Goal: Navigation & Orientation: Find specific page/section

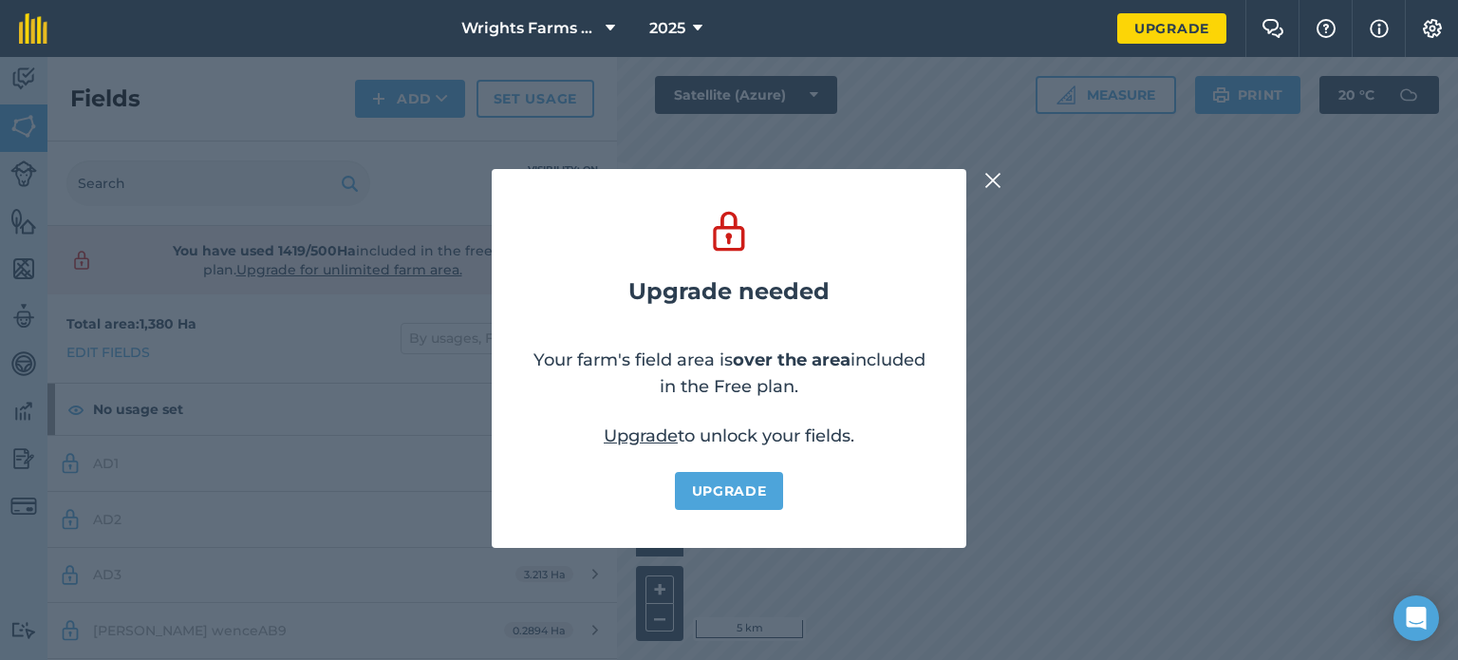
click at [995, 177] on img at bounding box center [992, 180] width 17 height 23
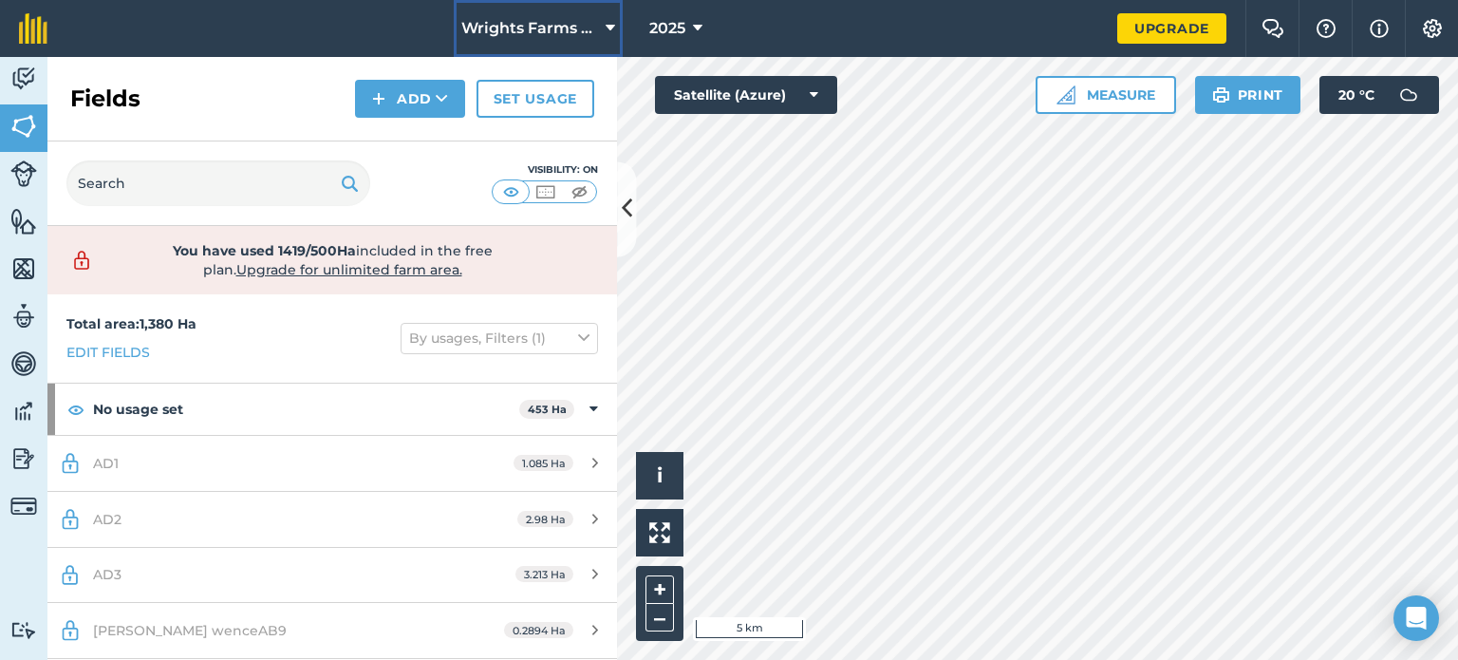
click at [610, 28] on icon at bounding box center [609, 28] width 9 height 23
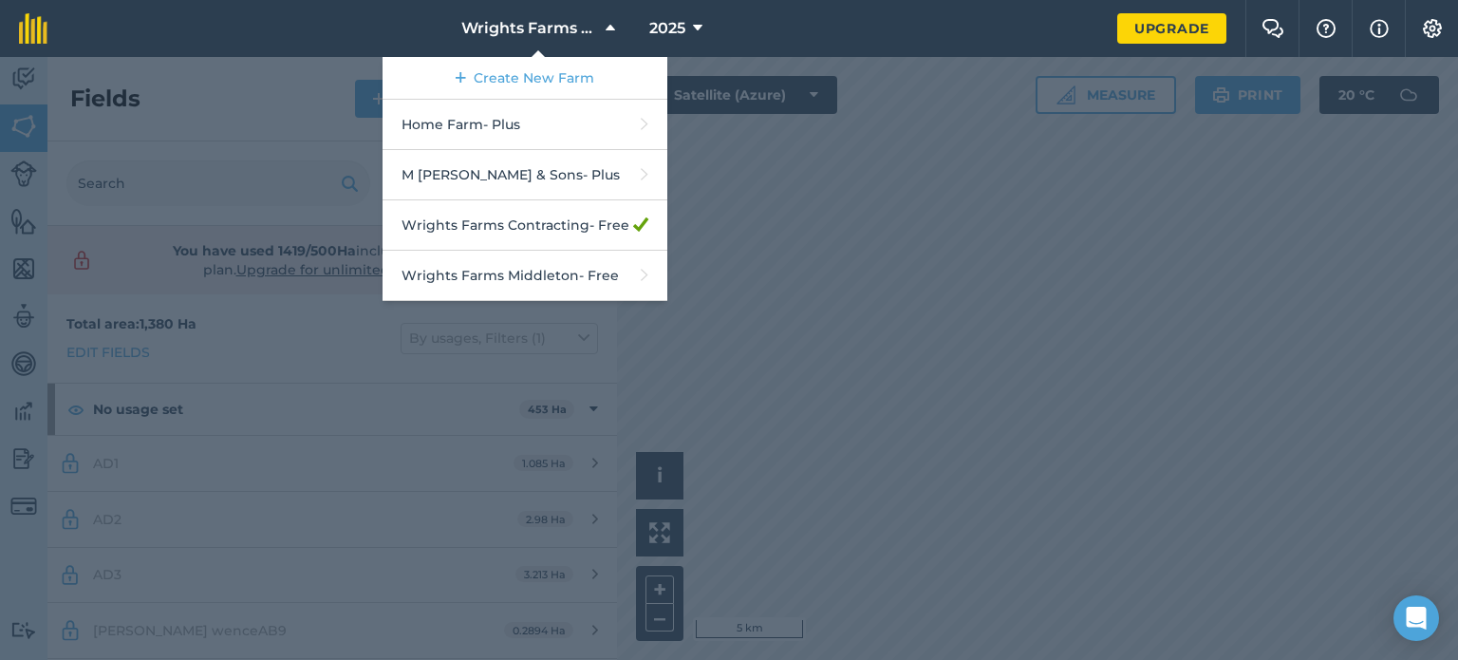
click at [810, 200] on div at bounding box center [729, 358] width 1458 height 603
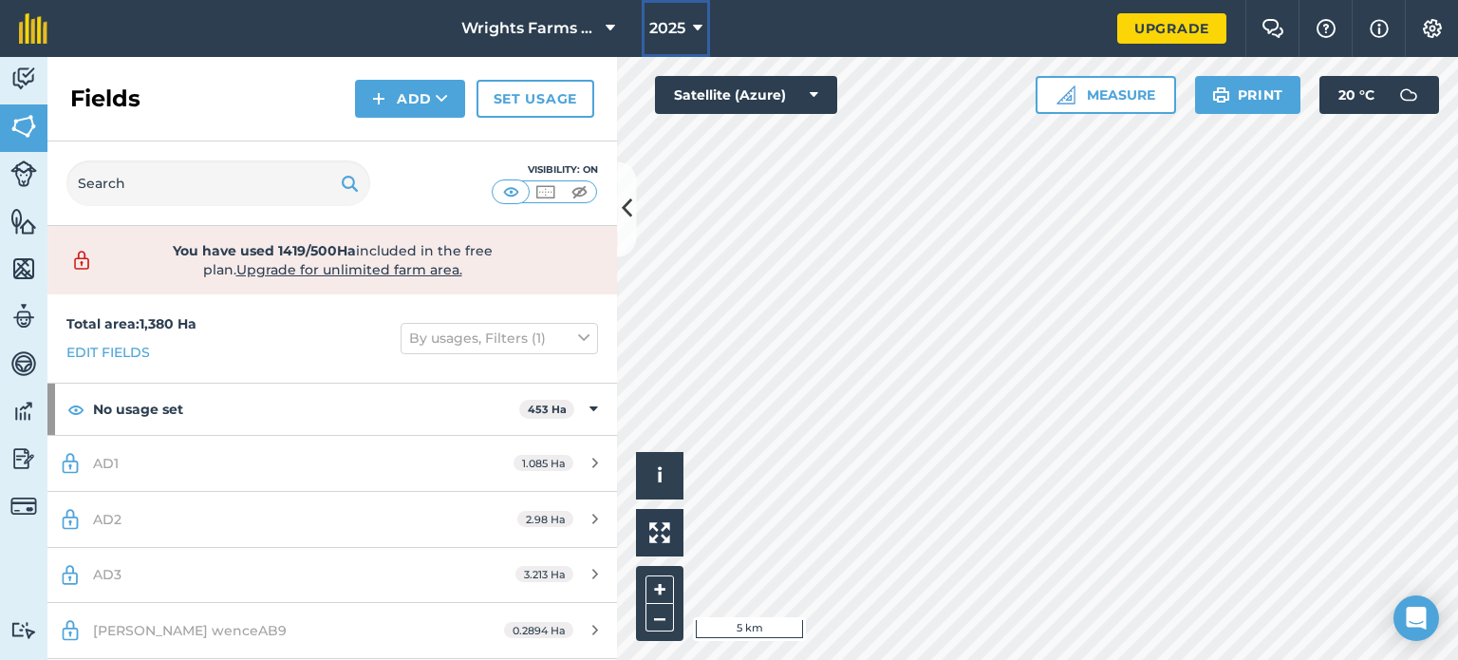
click at [698, 22] on icon at bounding box center [697, 28] width 9 height 23
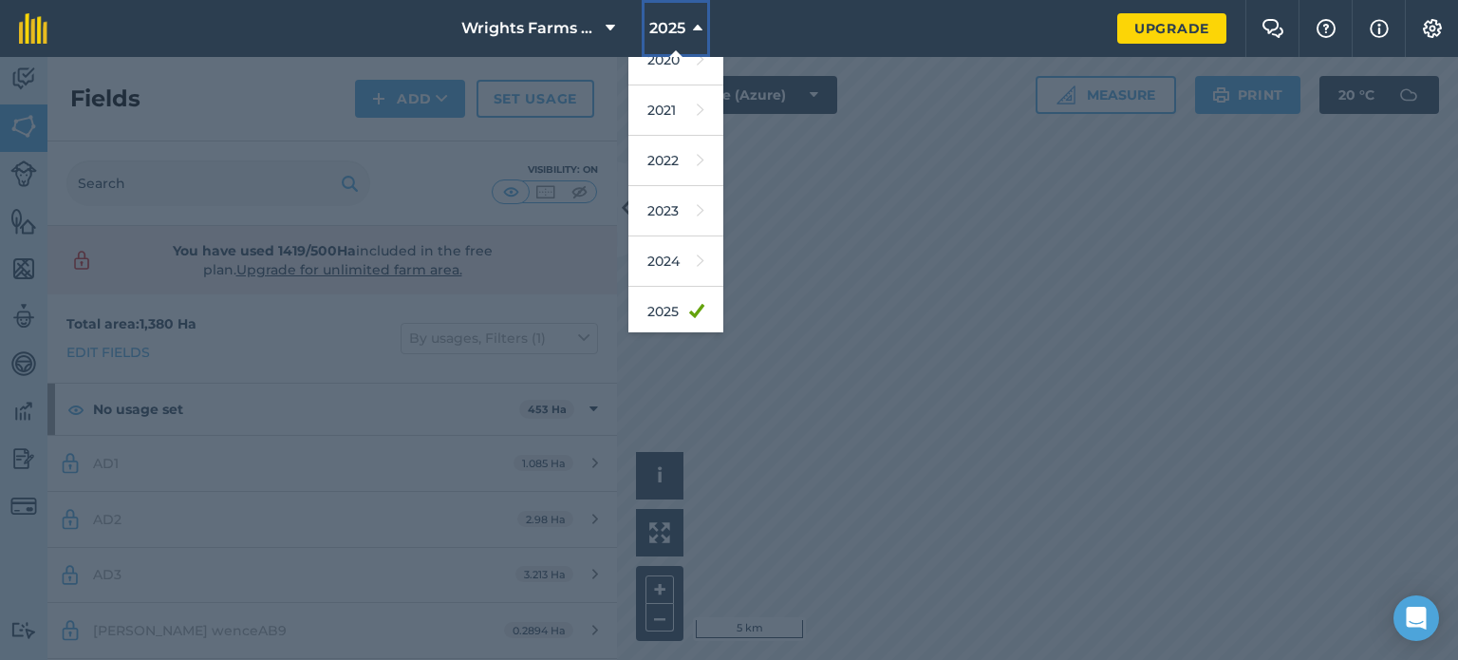
scroll to position [194, 0]
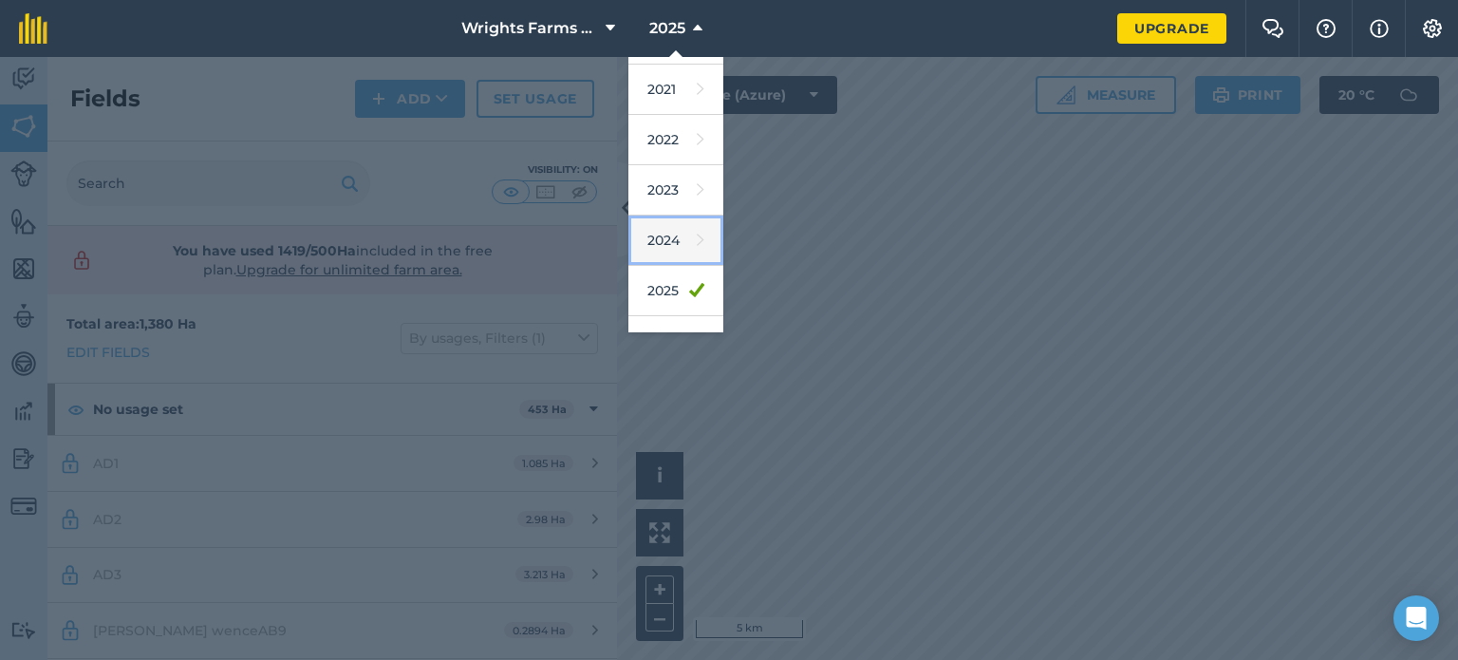
click at [664, 237] on link "2024" at bounding box center [675, 240] width 95 height 50
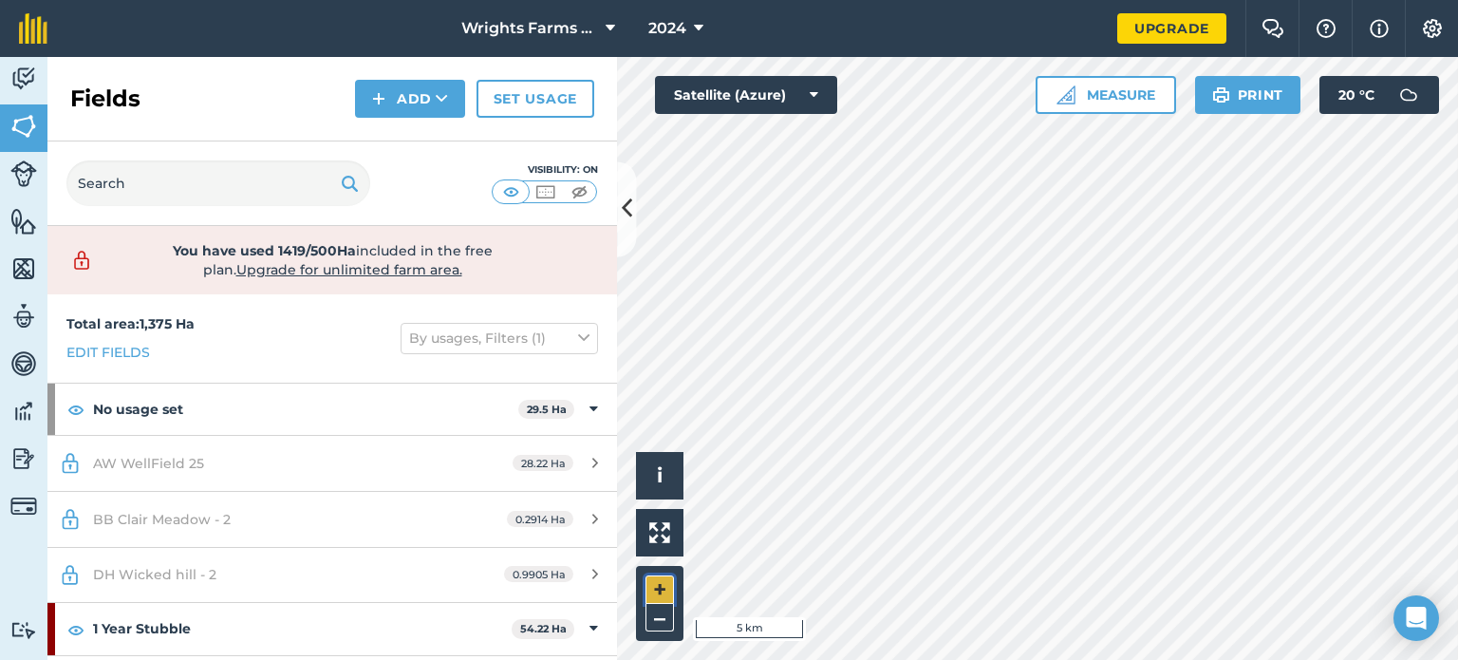
click at [662, 591] on button "+" at bounding box center [659, 589] width 28 height 28
click at [811, 659] on html "Wrights Farms Contracting 2024 Upgrade Farm Chat Help Info Settings Map printin…" at bounding box center [729, 330] width 1458 height 660
click at [891, 659] on html "Wrights Farms Contracting 2024 Upgrade Farm Chat Help Info Settings Map printin…" at bounding box center [729, 330] width 1458 height 660
click at [655, 619] on button "–" at bounding box center [659, 618] width 28 height 28
click at [1216, 98] on div "Hello i © 2025 TomTom, Microsoft 5 km + – Satellite (Azure) Measure Print 20 ° C" at bounding box center [1037, 358] width 841 height 603
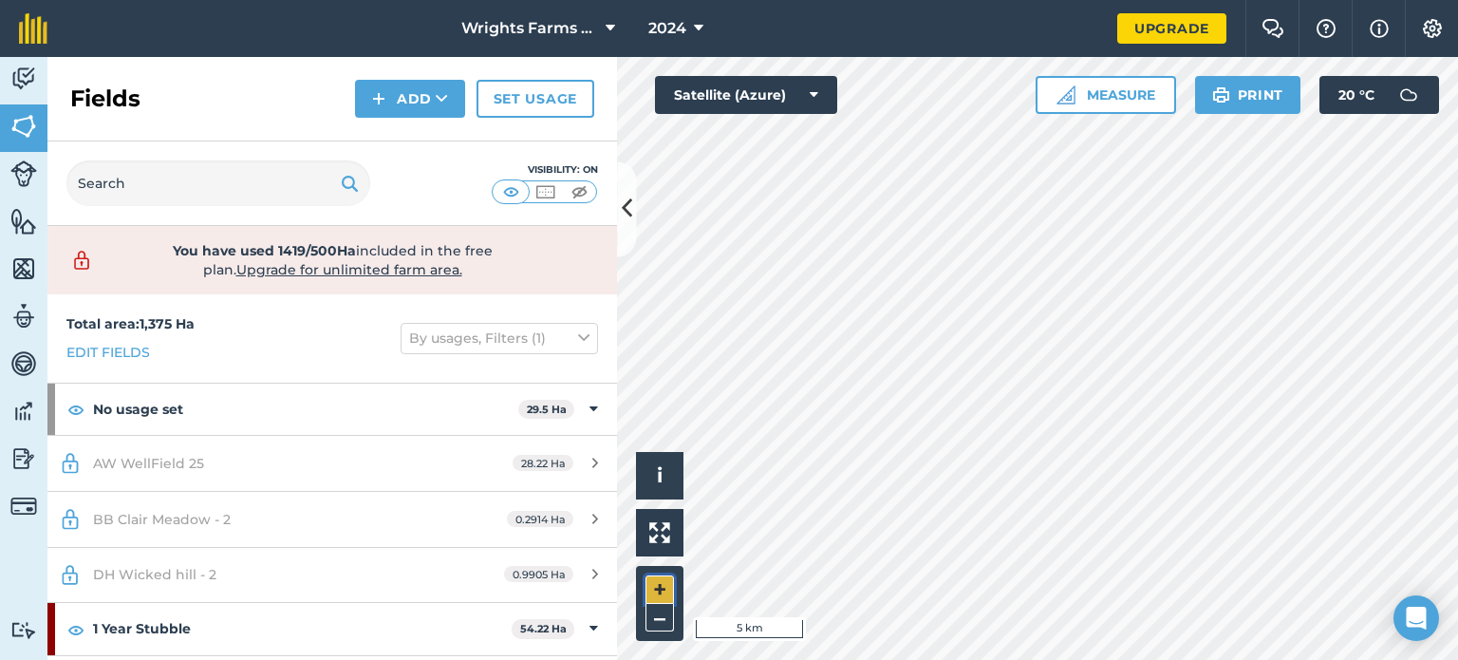
click at [661, 586] on button "+" at bounding box center [659, 589] width 28 height 28
click at [657, 611] on button "–" at bounding box center [659, 618] width 28 height 28
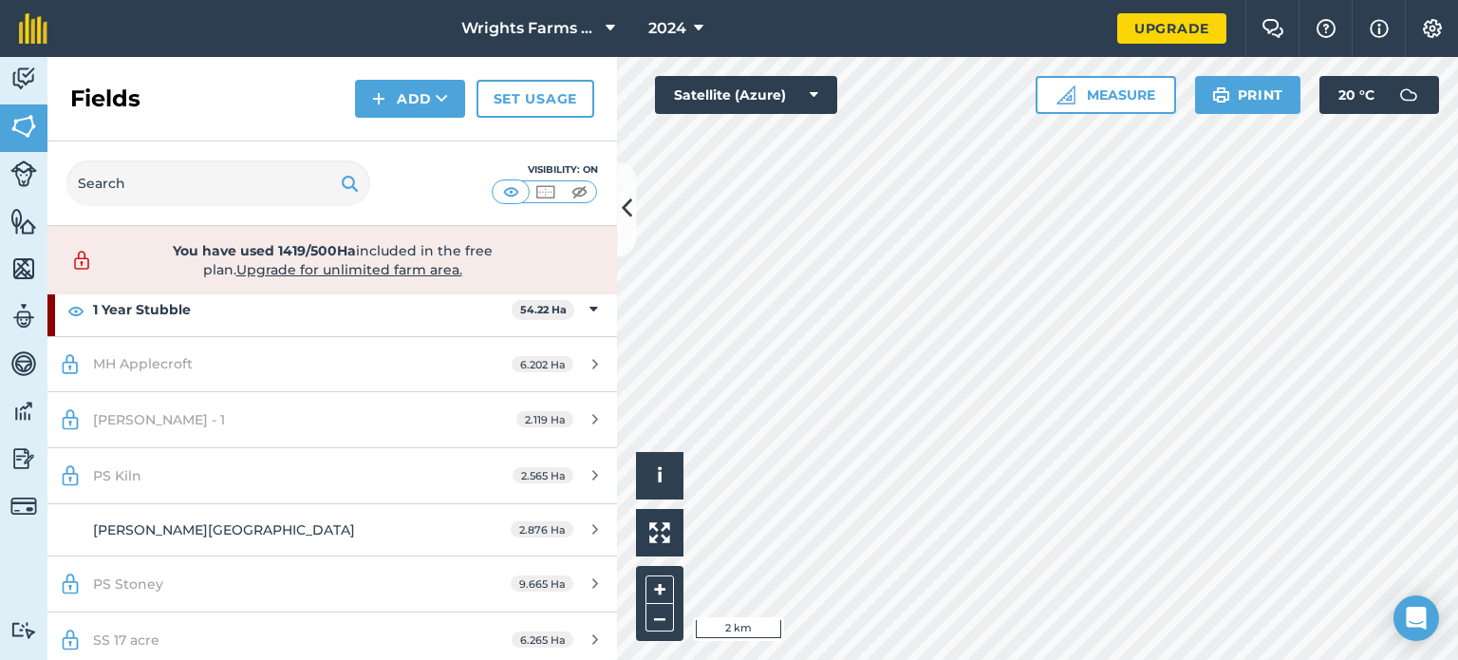
scroll to position [1811, 0]
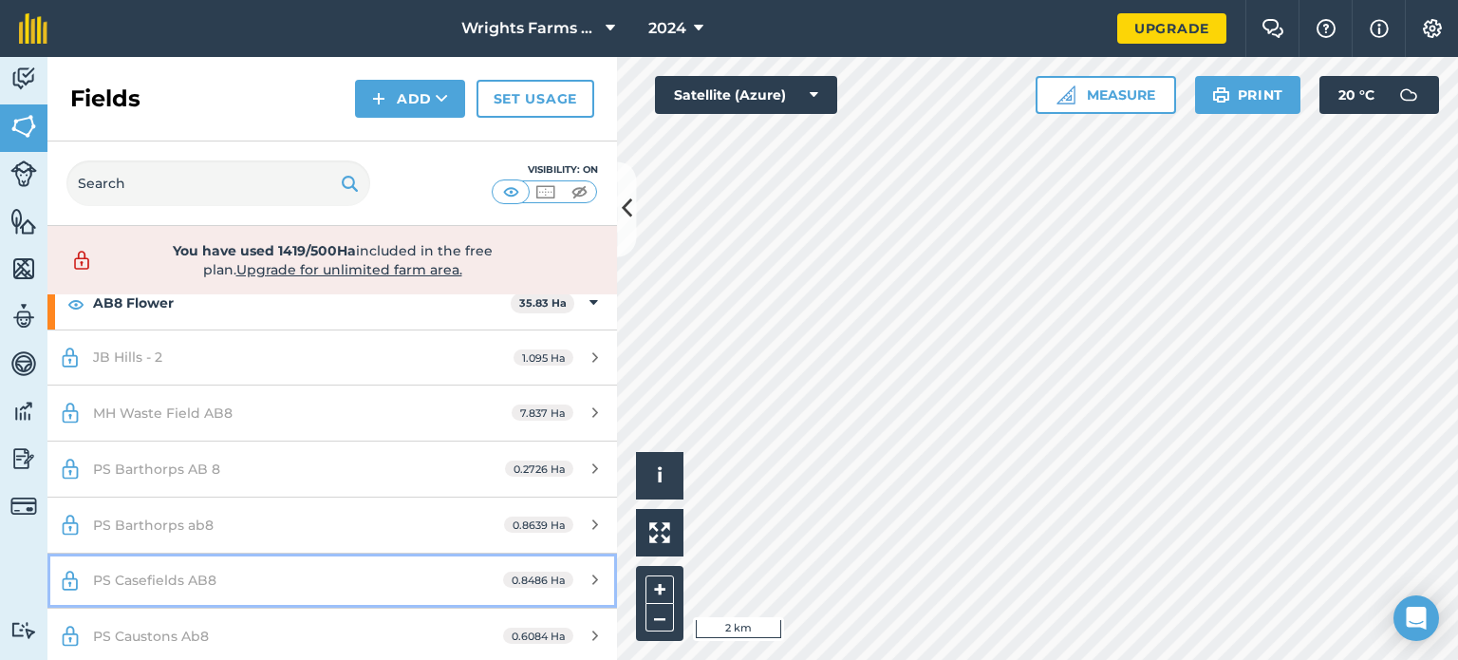
click at [168, 571] on span "PS Casefields AB8" at bounding box center [154, 579] width 123 height 17
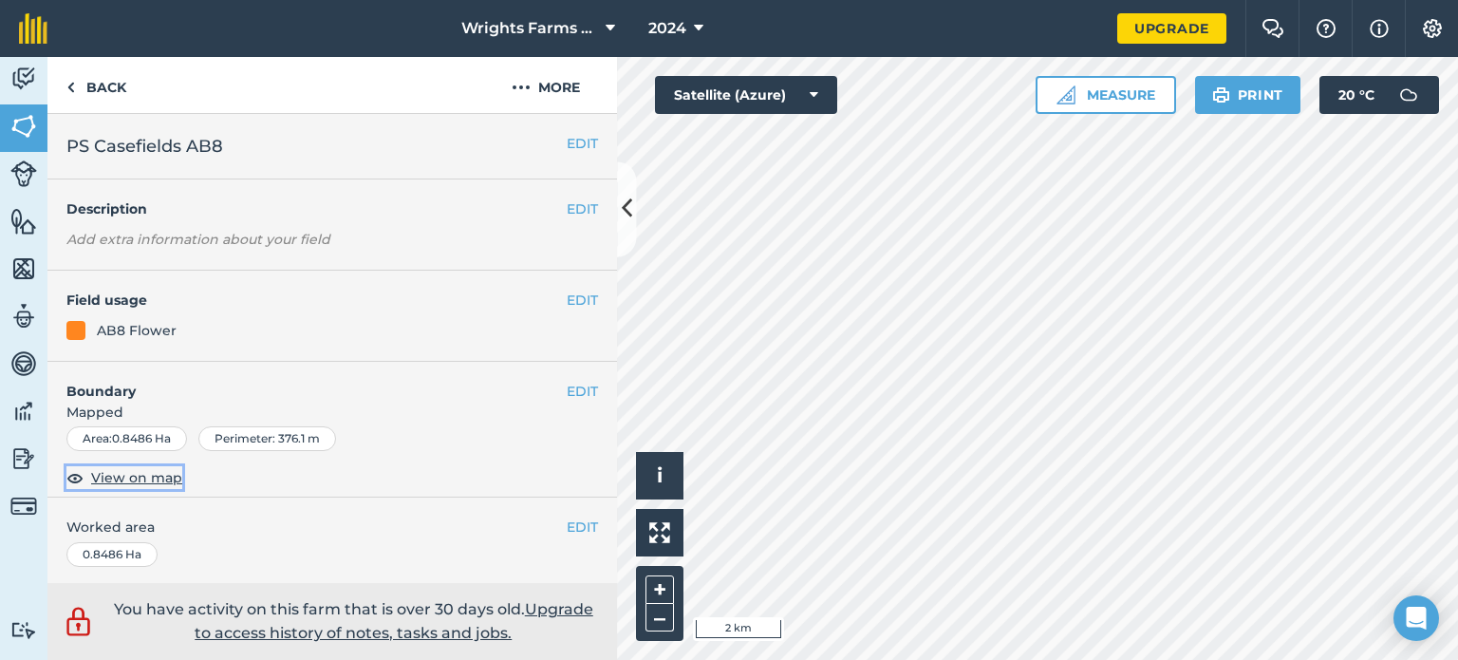
click at [131, 479] on span "View on map" at bounding box center [136, 477] width 91 height 21
click at [668, 620] on button "–" at bounding box center [659, 618] width 28 height 28
click at [695, 25] on icon at bounding box center [698, 28] width 9 height 23
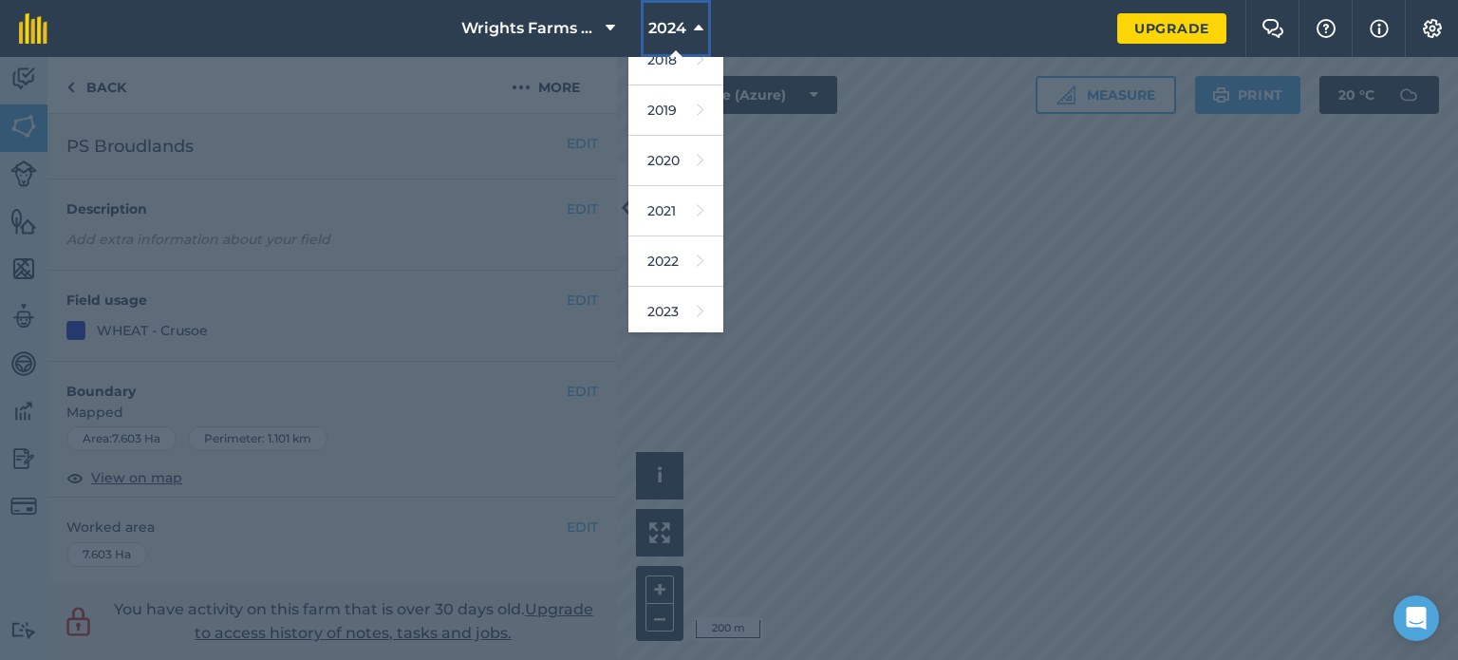
scroll to position [76, 0]
click at [674, 305] on link "2023" at bounding box center [675, 308] width 95 height 50
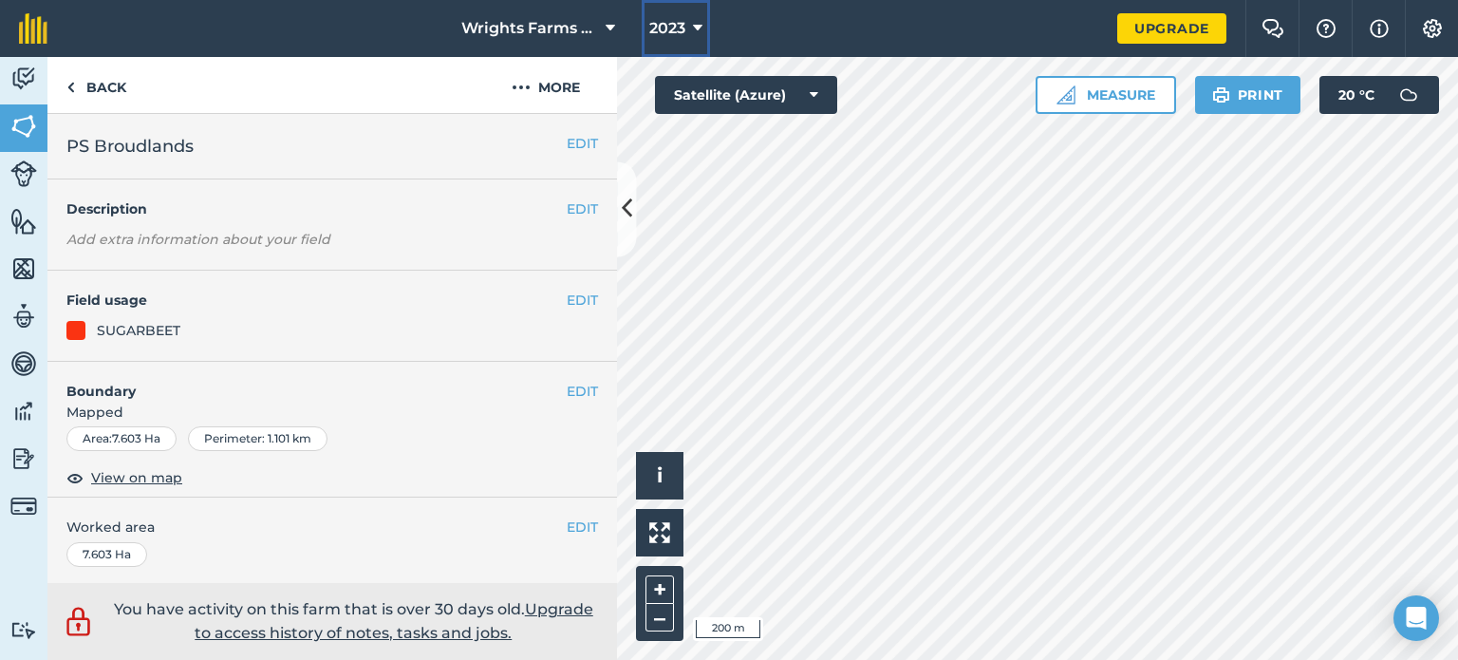
click at [700, 33] on icon at bounding box center [697, 28] width 9 height 23
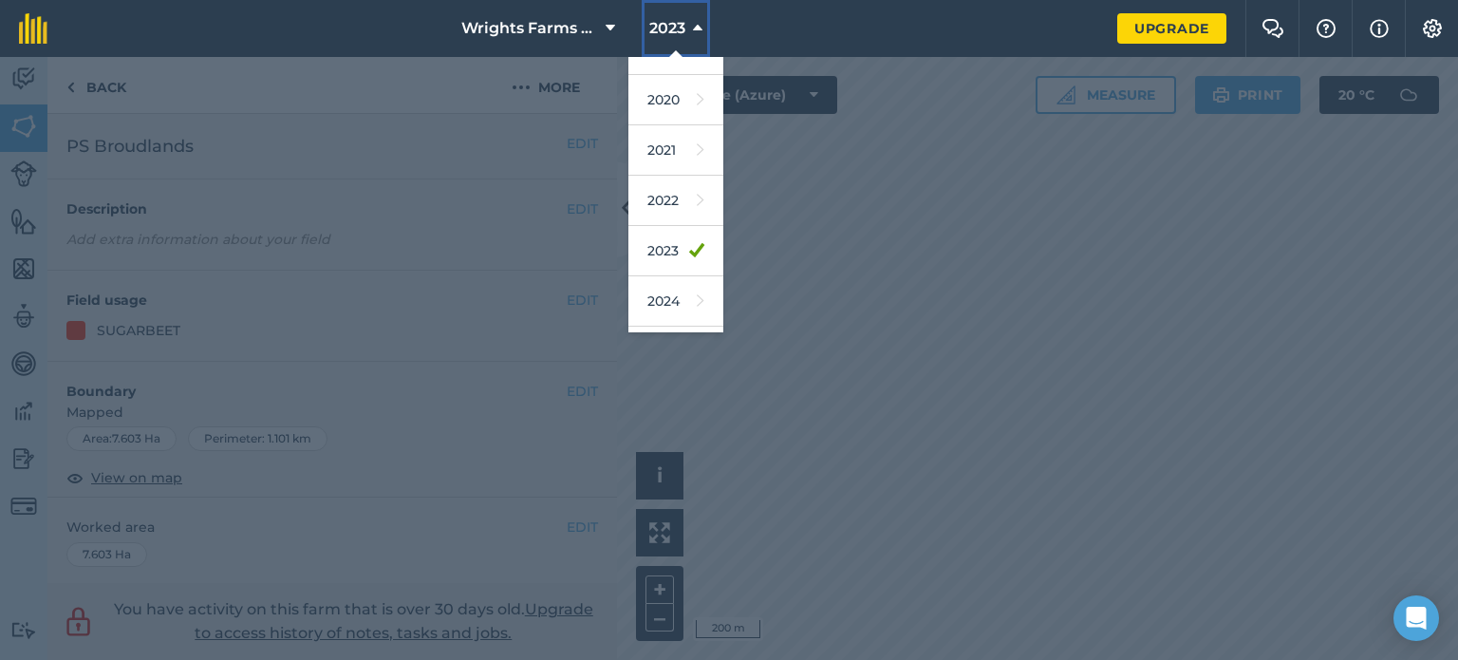
scroll to position [250, 0]
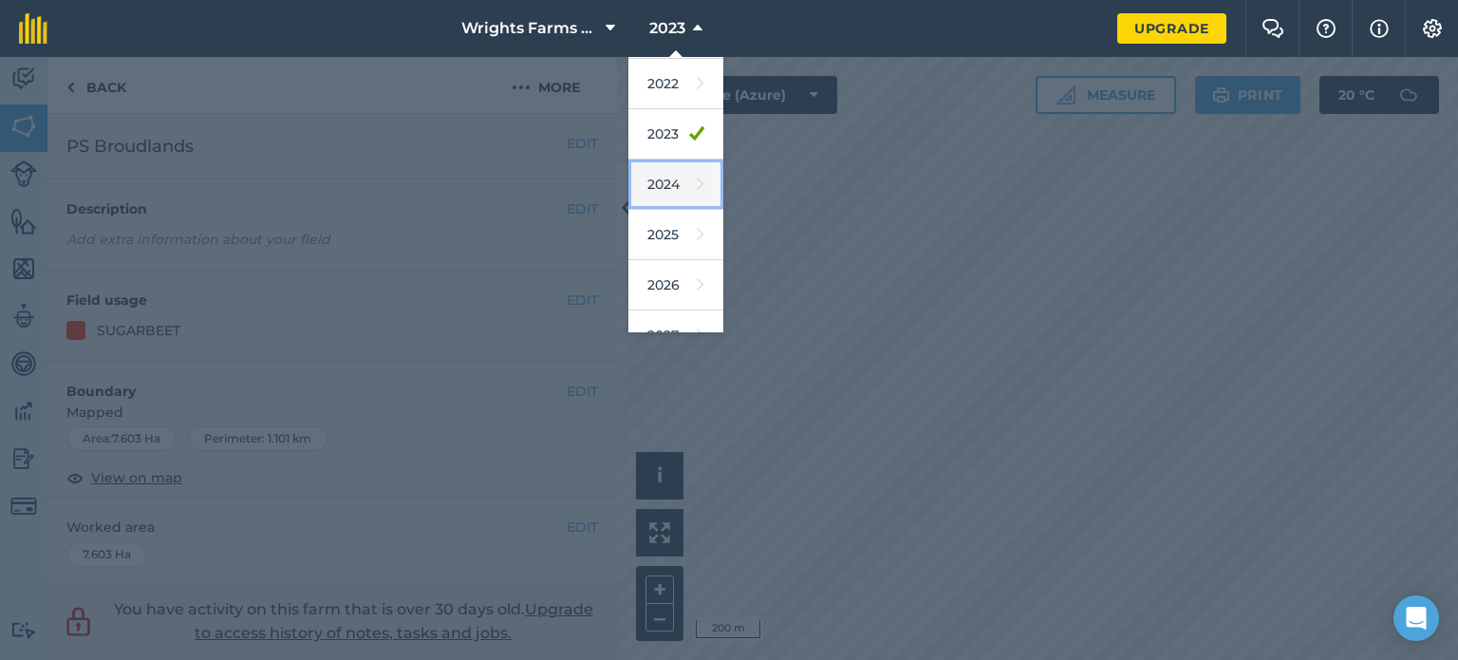
click at [665, 185] on link "2024" at bounding box center [675, 184] width 95 height 50
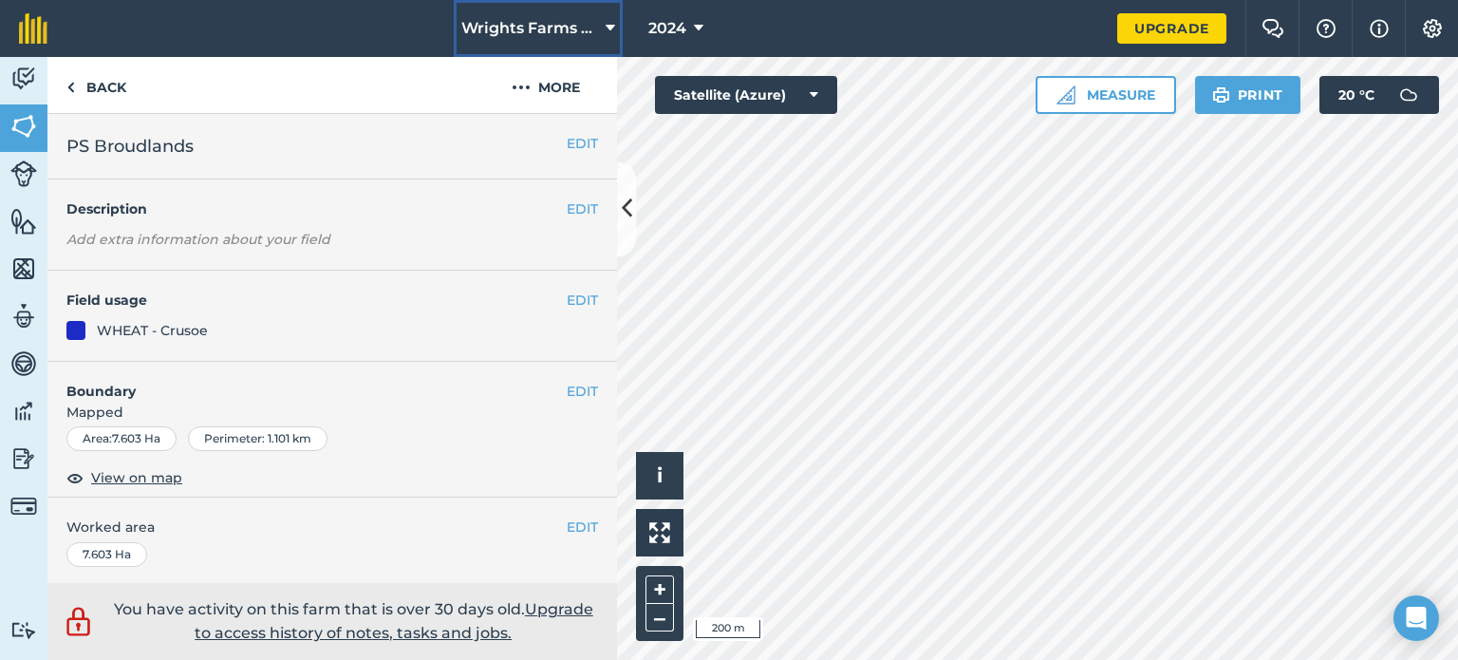
click at [614, 28] on icon at bounding box center [609, 28] width 9 height 23
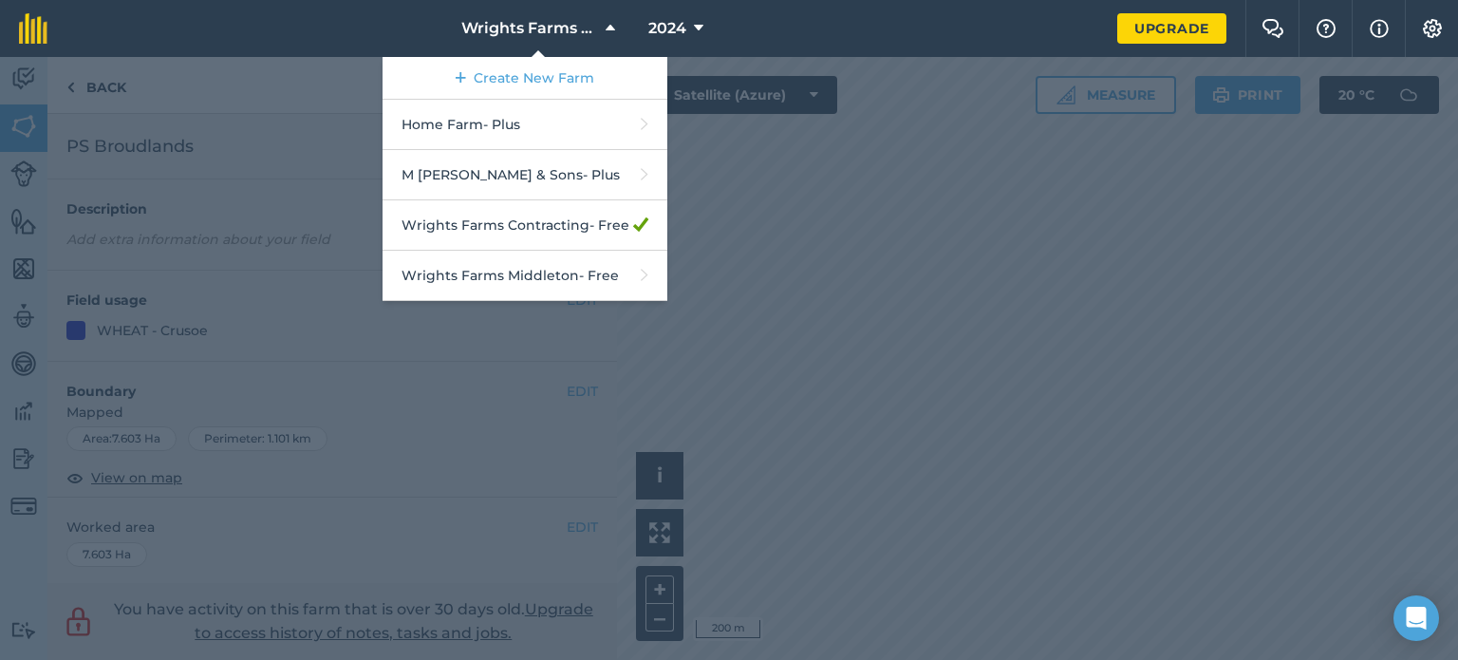
click at [762, 153] on div at bounding box center [729, 358] width 1458 height 603
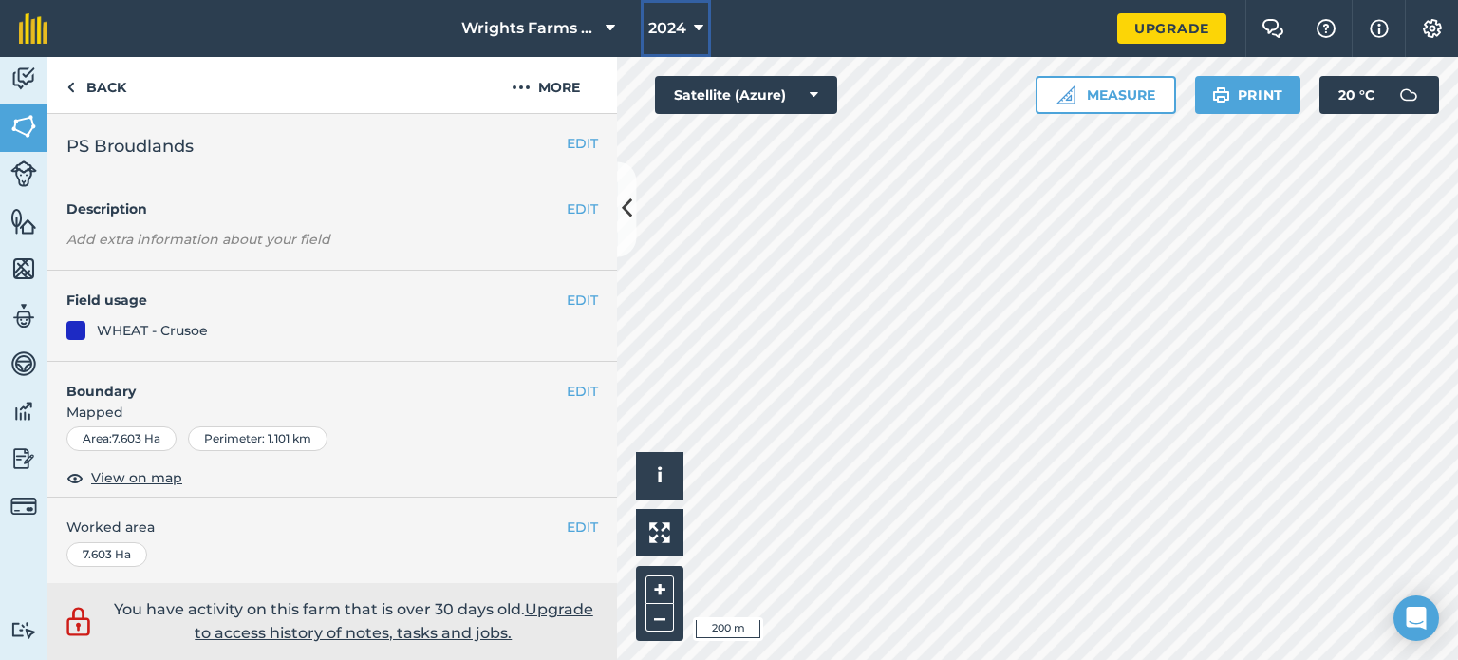
click at [695, 30] on icon at bounding box center [698, 28] width 9 height 23
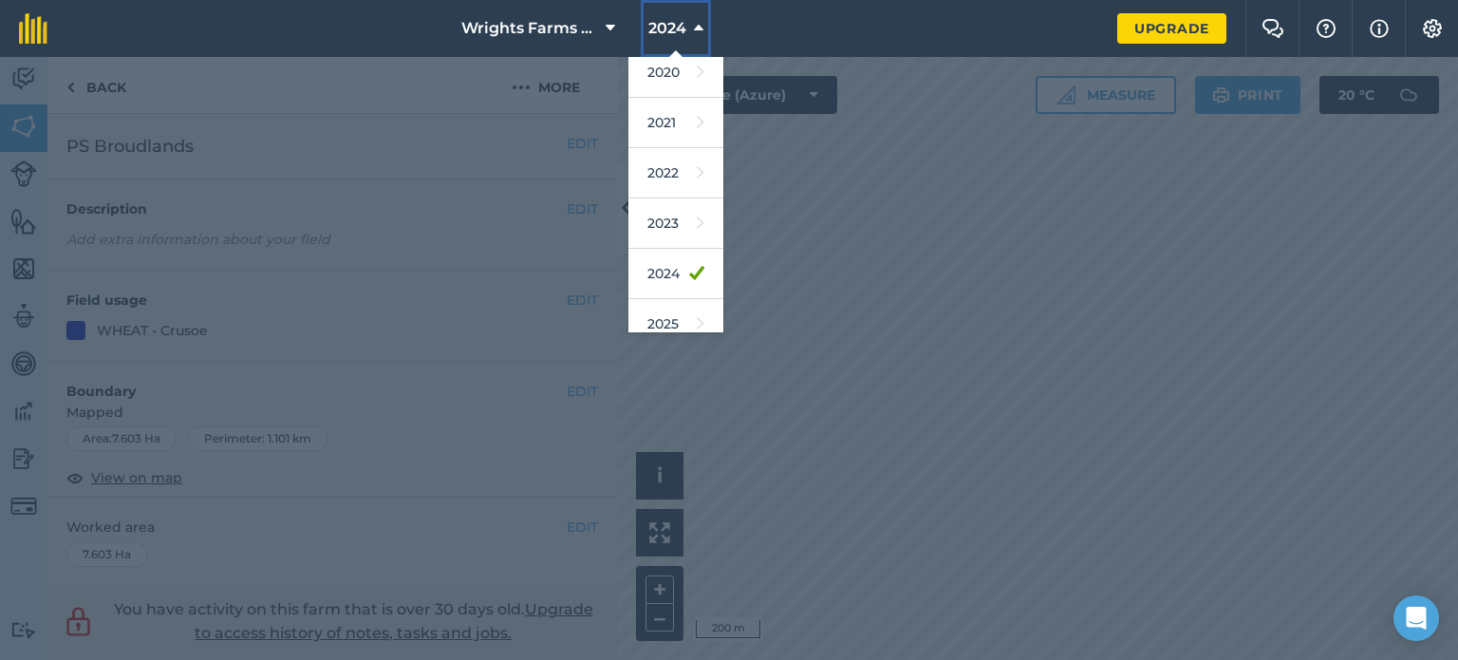
scroll to position [206, 0]
click at [673, 177] on link "2023" at bounding box center [675, 178] width 95 height 50
